Goal: Information Seeking & Learning: Learn about a topic

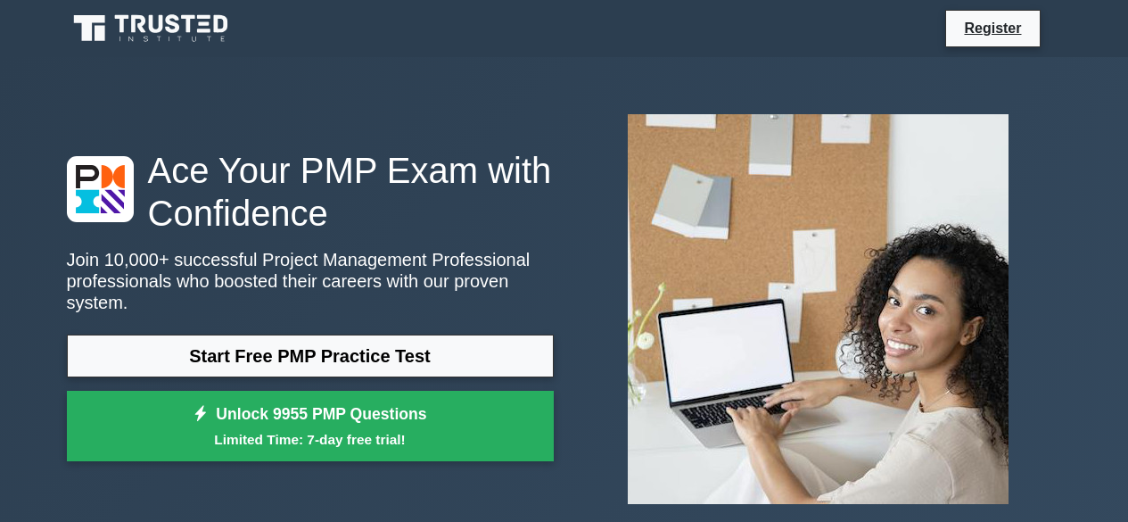
scroll to position [1249, 0]
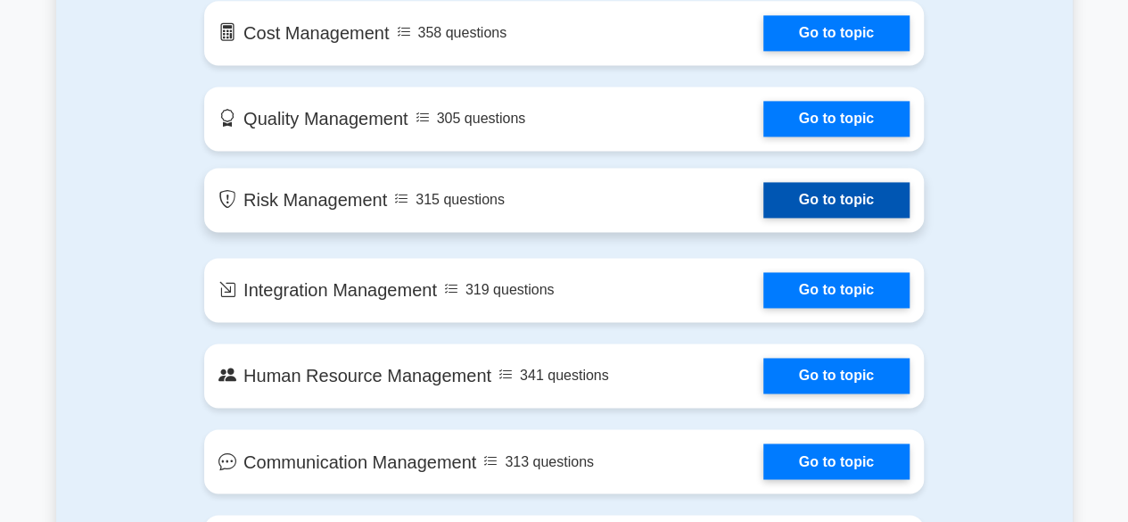
click at [808, 195] on link "Go to topic" at bounding box center [836, 200] width 146 height 36
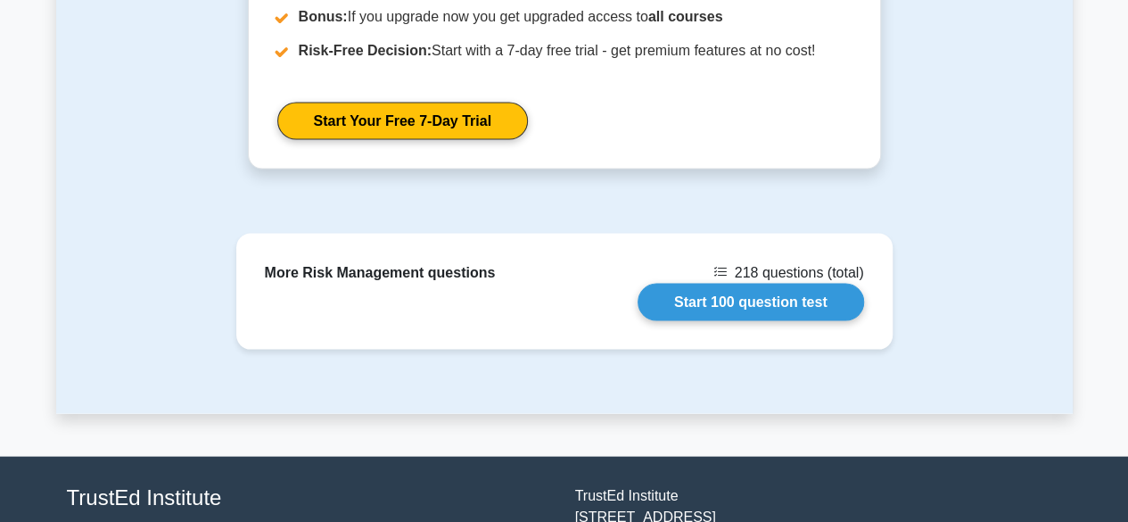
scroll to position [1784, 0]
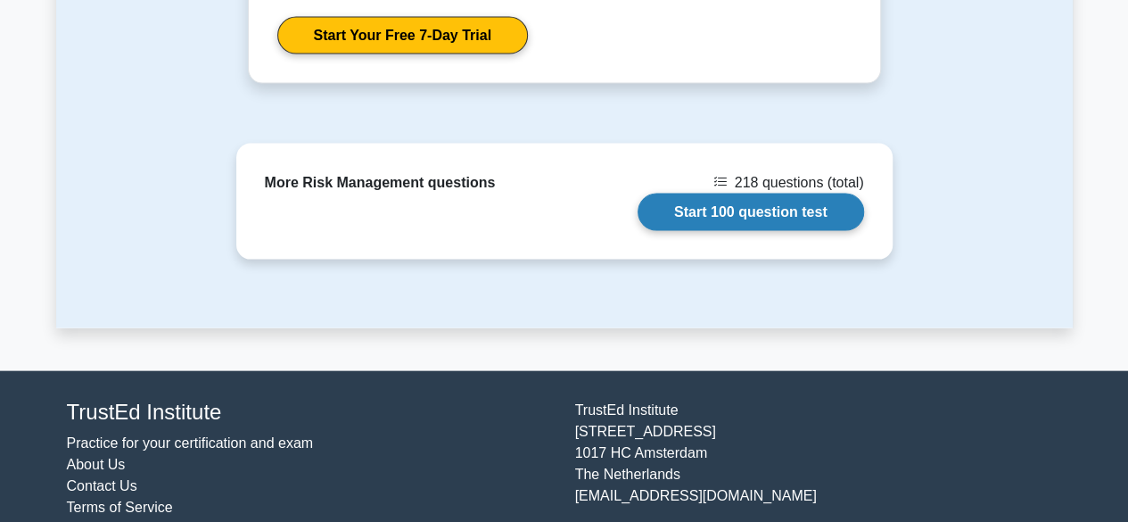
click at [702, 209] on link "Start 100 question test" at bounding box center [751, 212] width 227 height 37
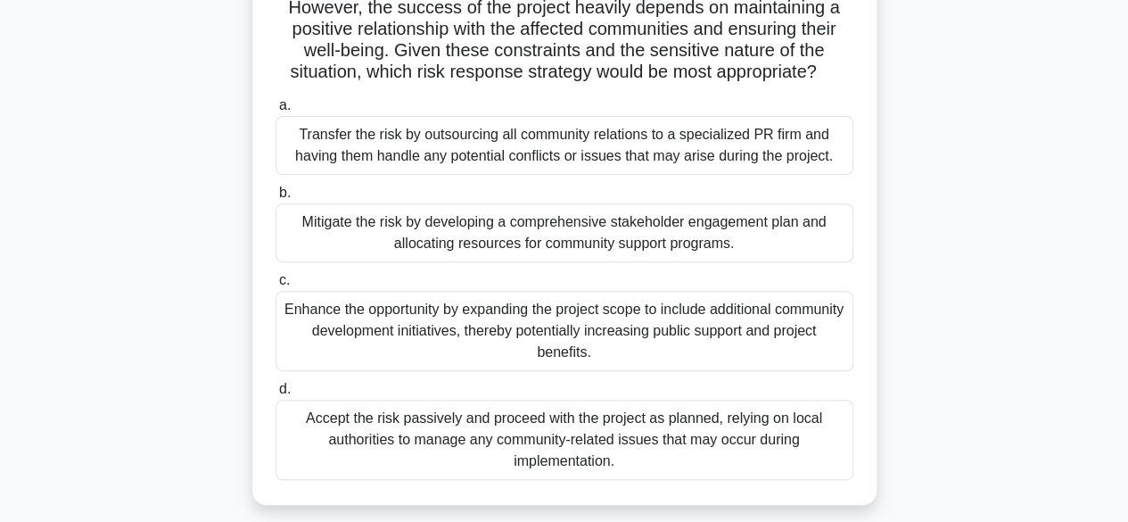
scroll to position [268, 0]
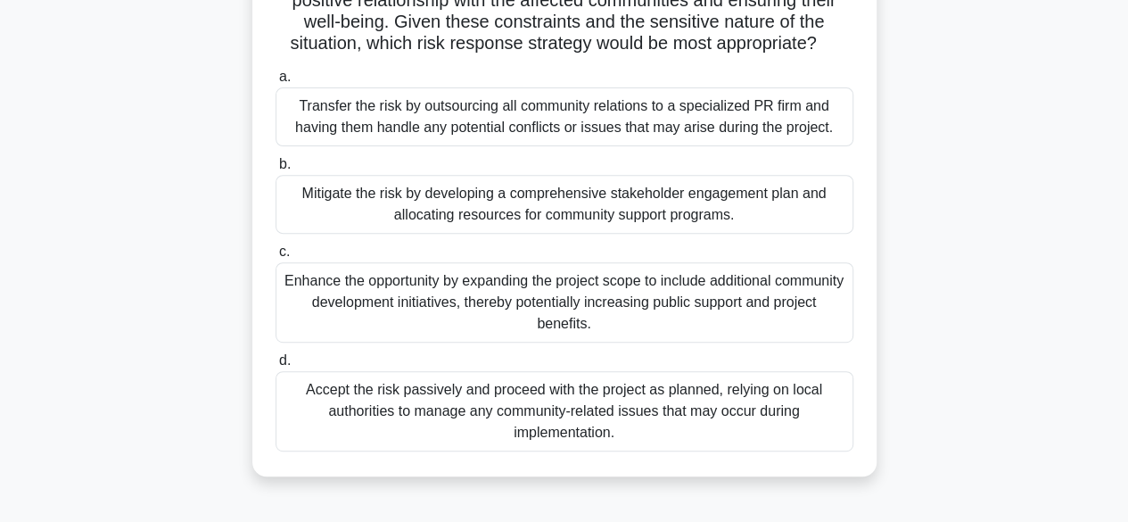
click at [339, 399] on div "Accept the risk passively and proceed with the project as planned, relying on l…" at bounding box center [565, 411] width 578 height 80
click at [276, 367] on input "d. Accept the risk passively and proceed with the project as planned, relying o…" at bounding box center [276, 361] width 0 height 12
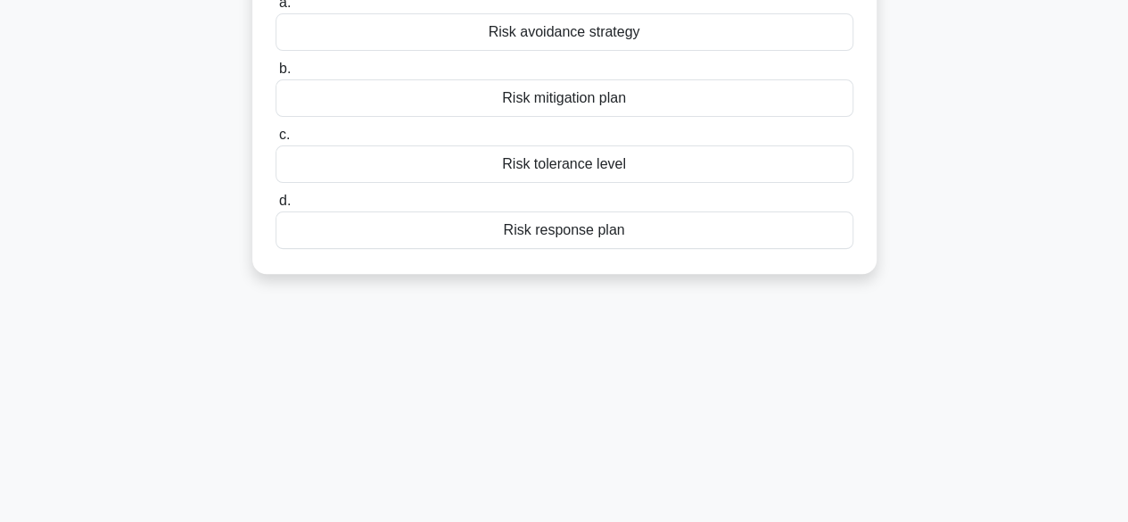
scroll to position [0, 0]
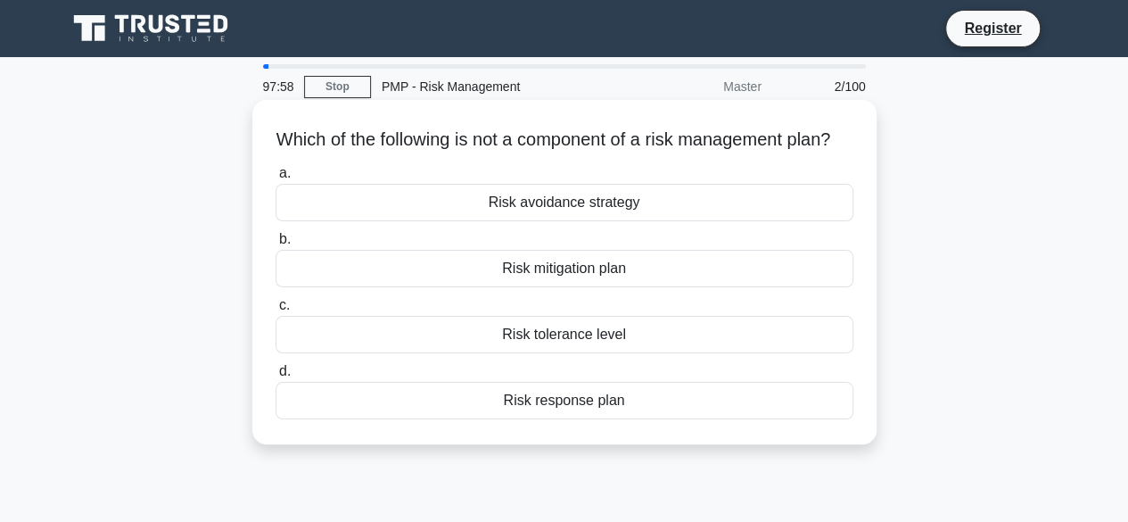
click at [551, 351] on div "Risk tolerance level" at bounding box center [565, 334] width 578 height 37
click at [276, 311] on input "c. Risk tolerance level" at bounding box center [276, 306] width 0 height 12
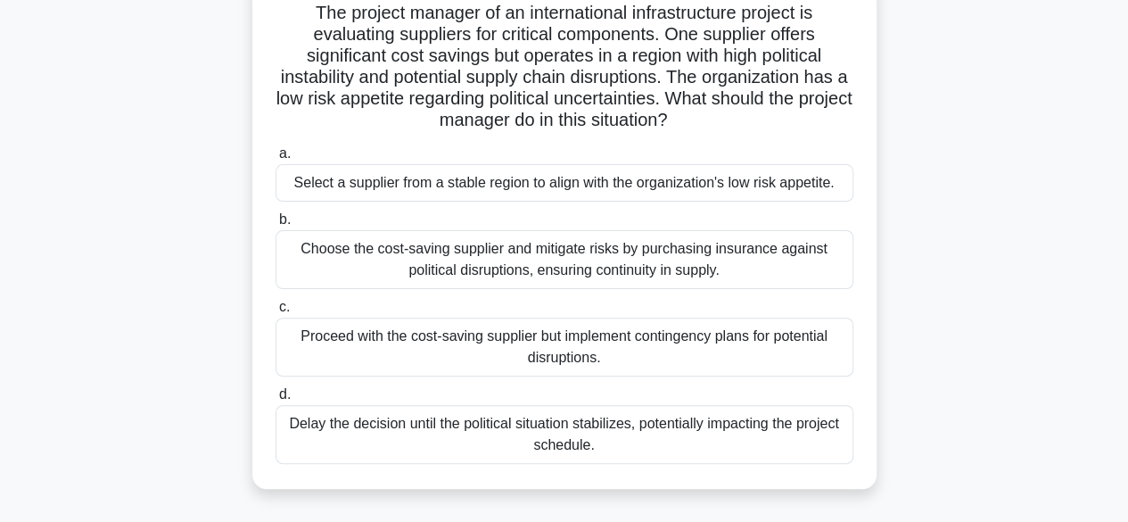
scroll to position [178, 0]
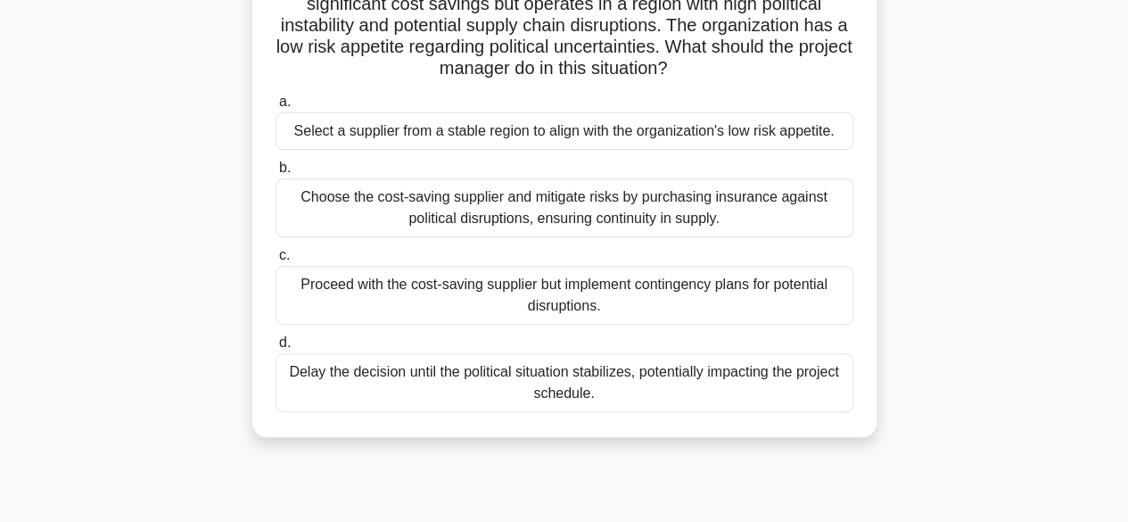
click at [408, 364] on div "Delay the decision until the political situation stabilizes, potentially impact…" at bounding box center [565, 382] width 578 height 59
click at [276, 349] on input "d. Delay the decision until the political situation stabilizes, potentially imp…" at bounding box center [276, 343] width 0 height 12
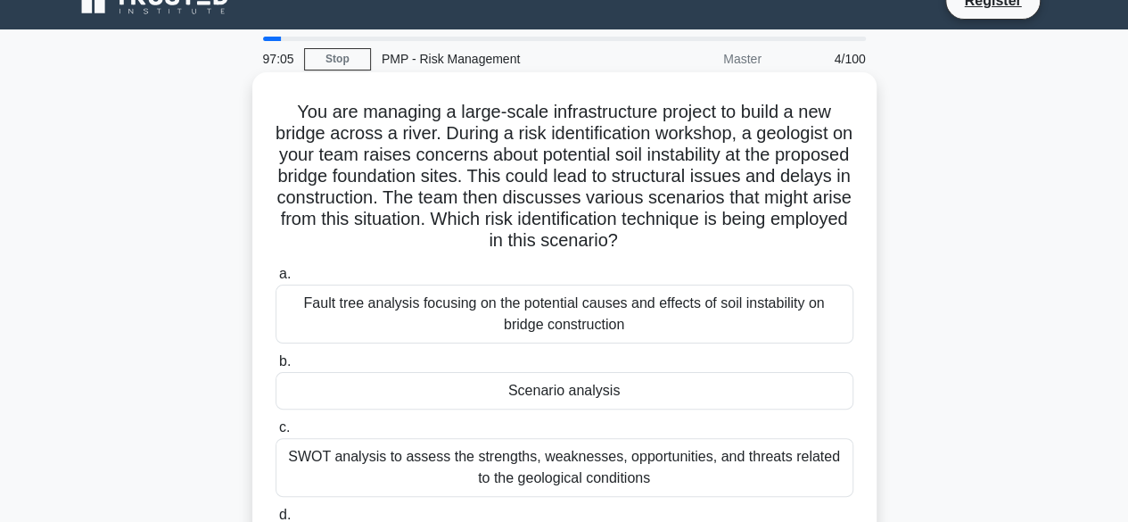
scroll to position [0, 0]
